Goal: Check status: Check status

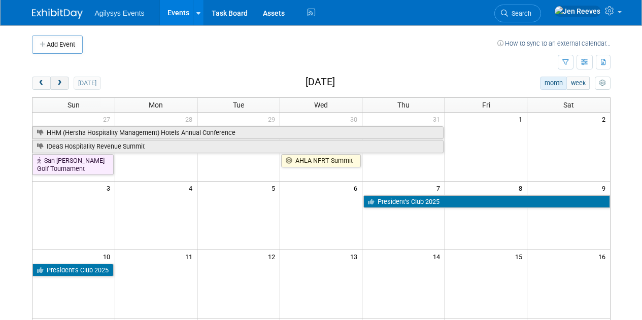
click at [57, 83] on span "next" at bounding box center [60, 83] width 8 height 7
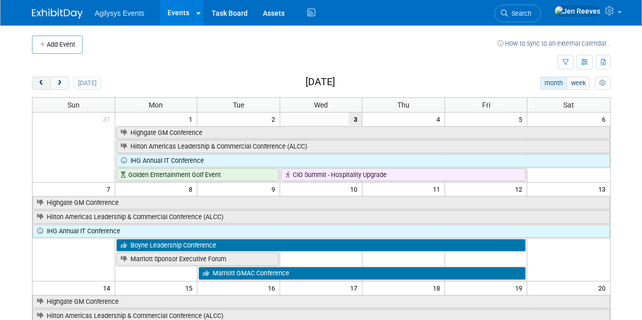
click at [38, 79] on button "prev" at bounding box center [41, 83] width 19 height 13
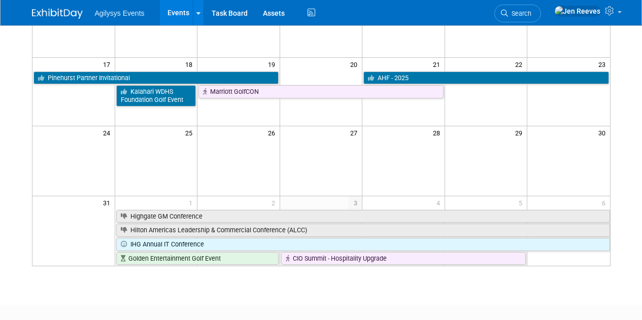
scroll to position [296, 0]
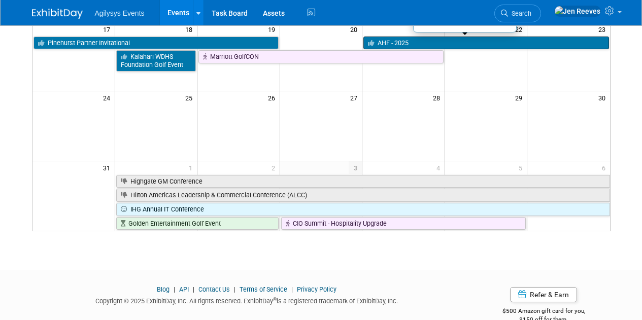
click at [404, 41] on link "AHF - 2025" at bounding box center [485, 43] width 245 height 13
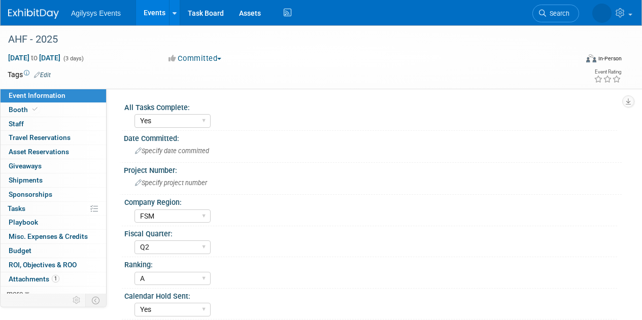
select select "Yes"
select select "FSM"
select select "Q2"
select select "A"
select select "Yes"
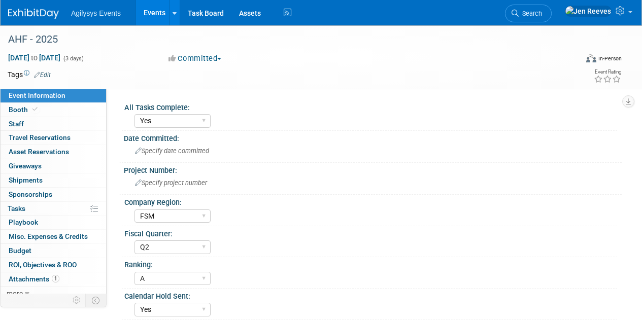
select select "Yes"
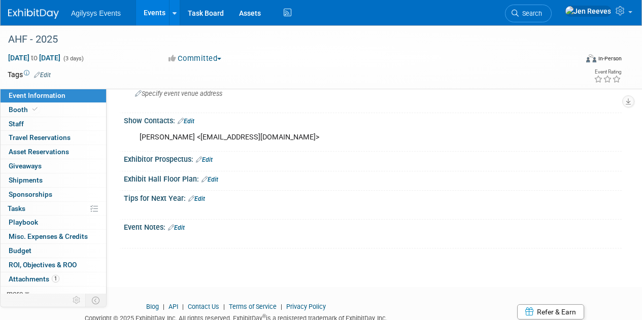
scroll to position [398, 0]
